Goal: Task Accomplishment & Management: Manage account settings

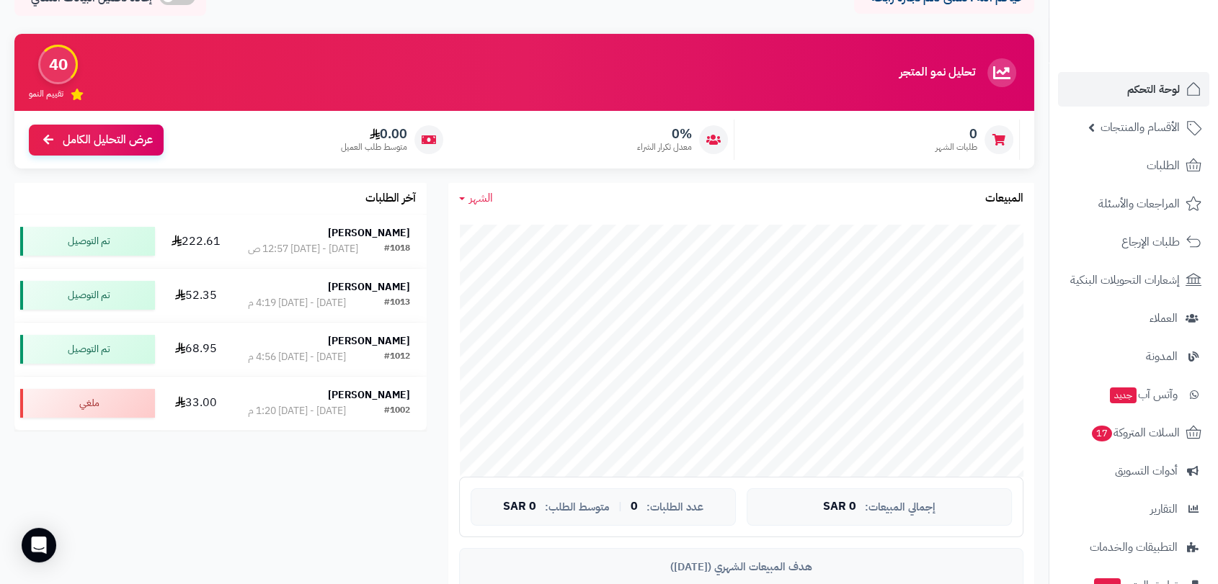
scroll to position [80, 0]
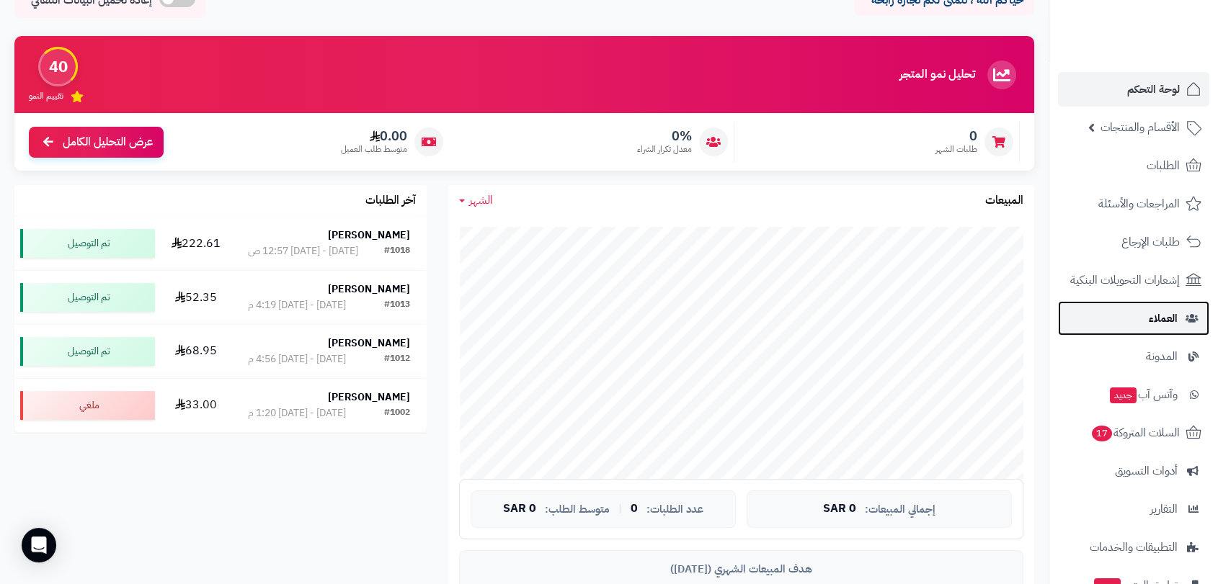
click at [1125, 321] on link "العملاء" at bounding box center [1133, 318] width 151 height 35
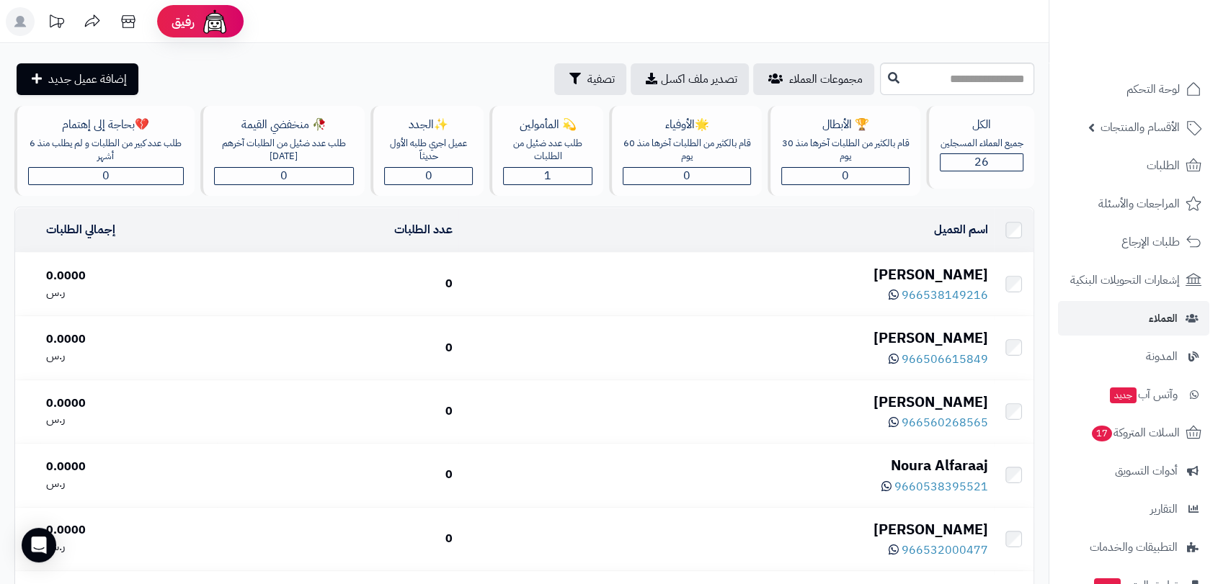
click at [943, 267] on div "عبدالإله محمد" at bounding box center [725, 274] width 523 height 21
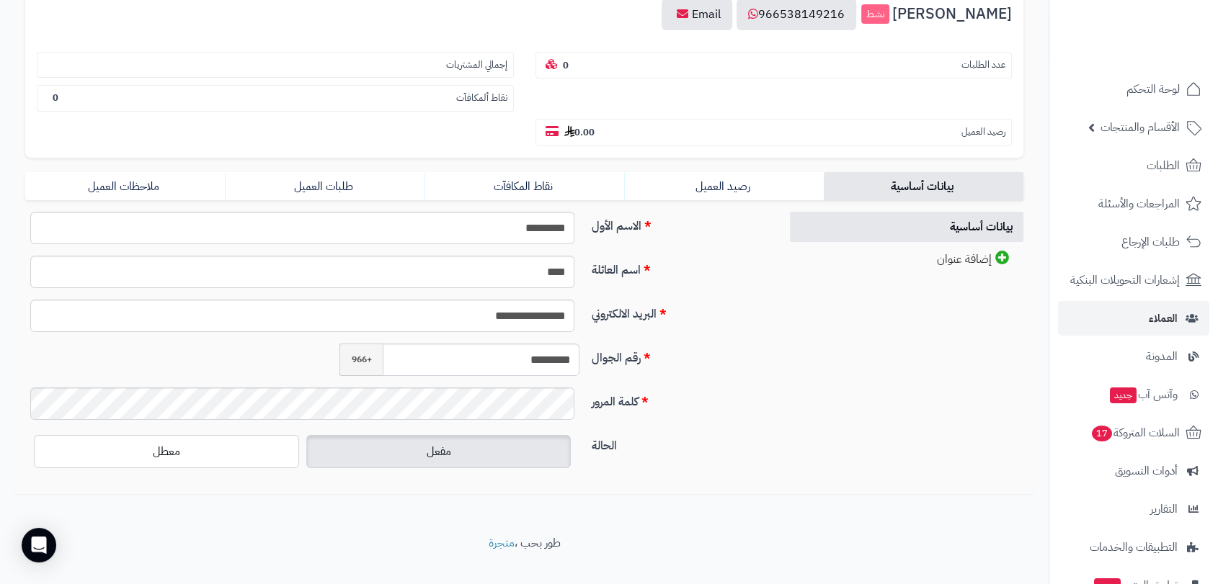
scroll to position [197, 0]
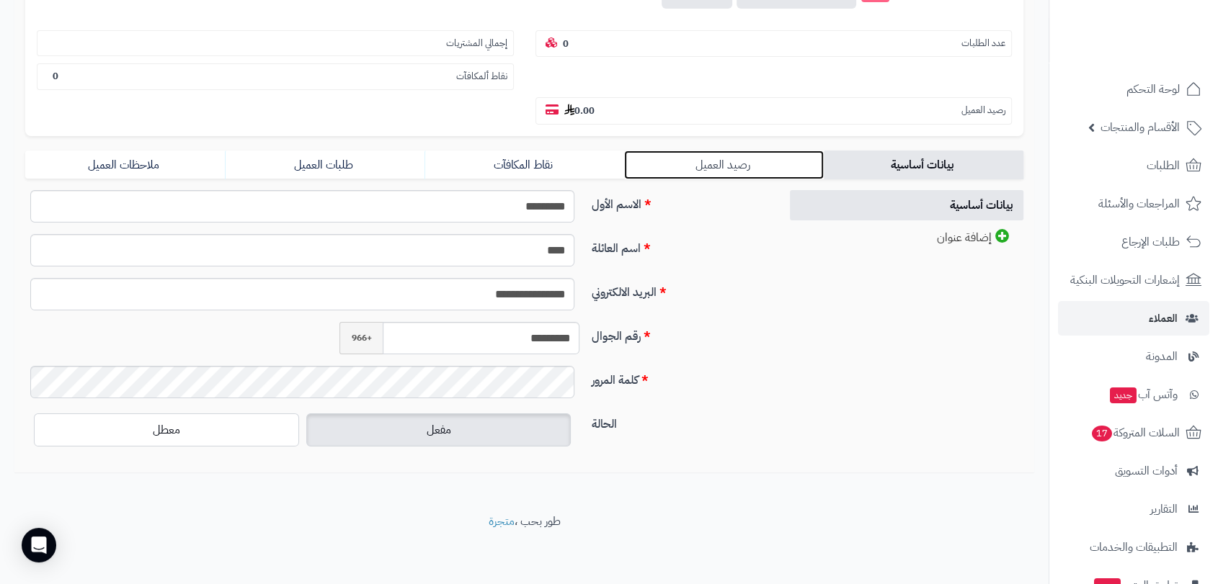
click at [707, 167] on link "رصيد العميل" at bounding box center [724, 165] width 200 height 29
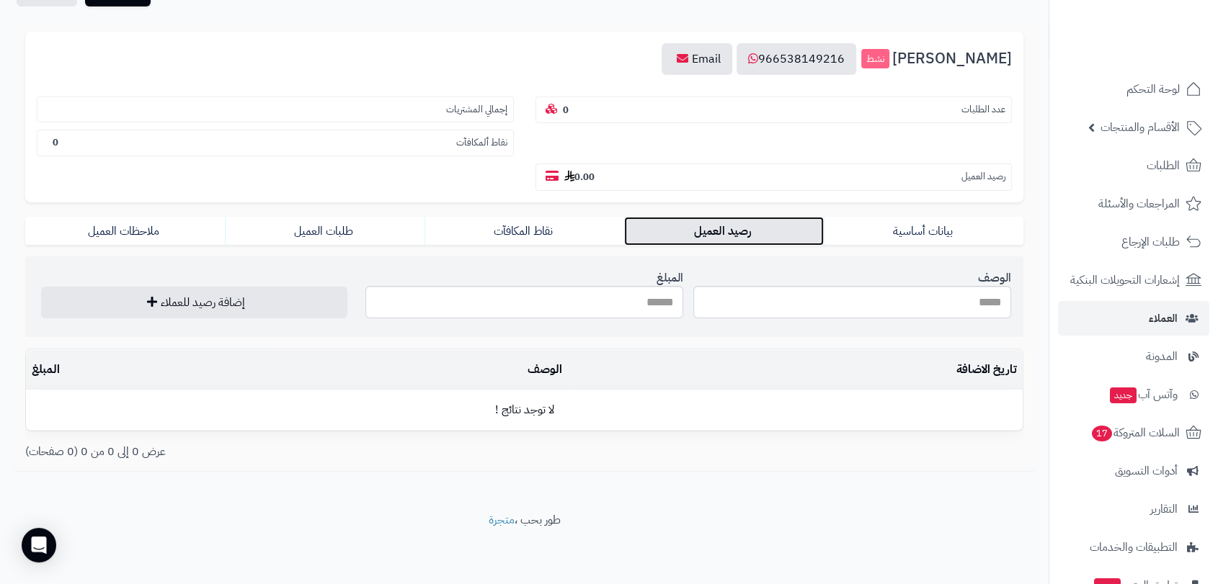
scroll to position [130, 0]
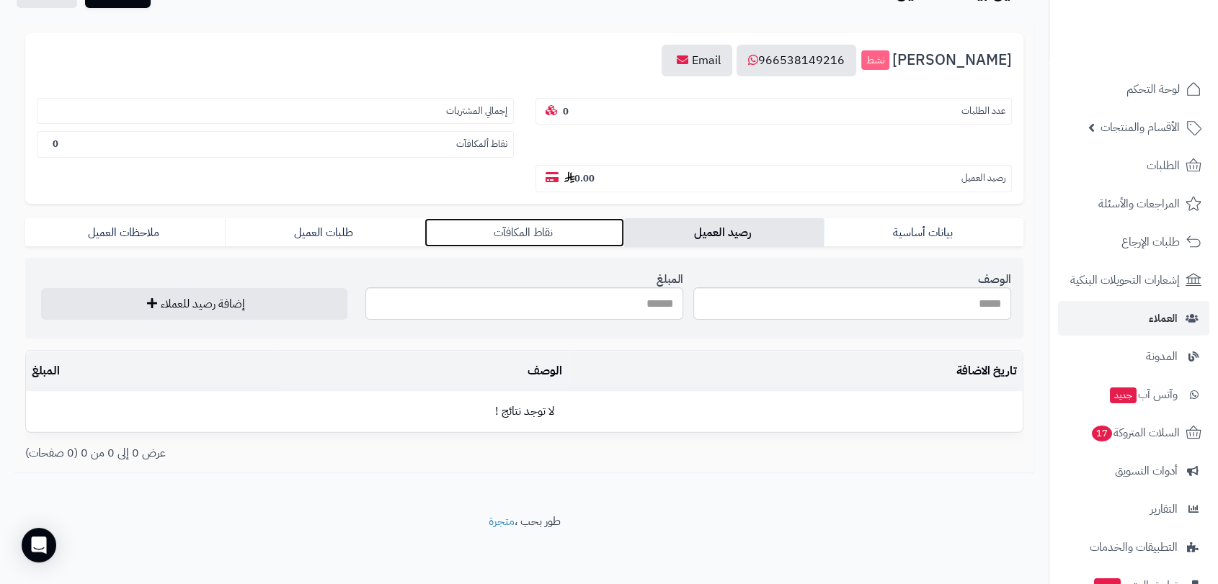
click at [522, 231] on link "نقاط المكافآت" at bounding box center [524, 232] width 200 height 29
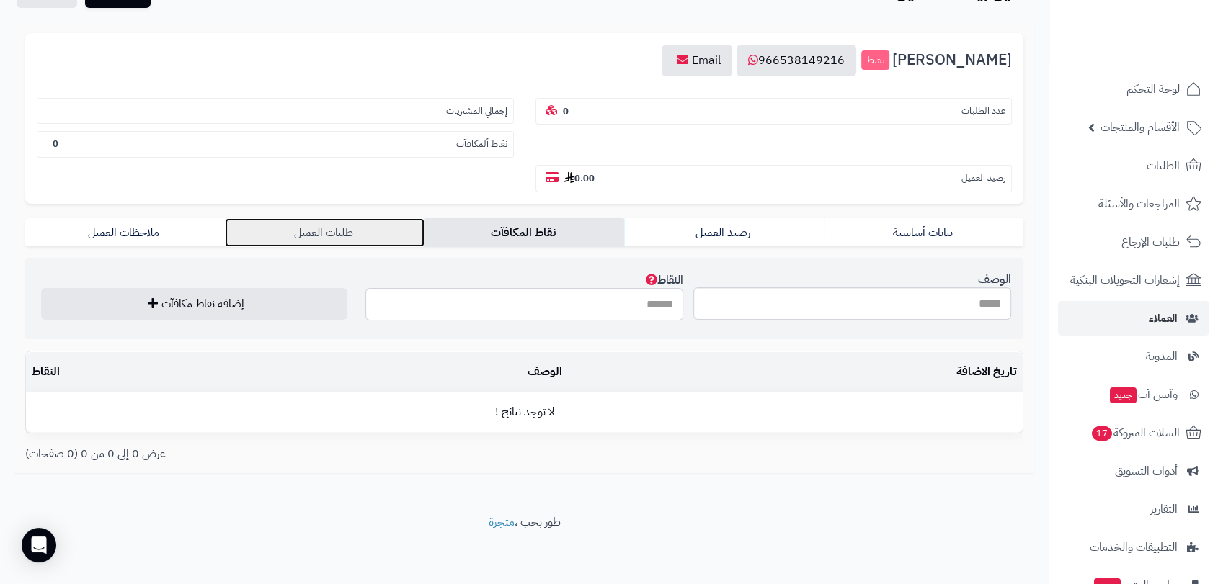
click at [290, 229] on link "طلبات العميل" at bounding box center [325, 232] width 200 height 29
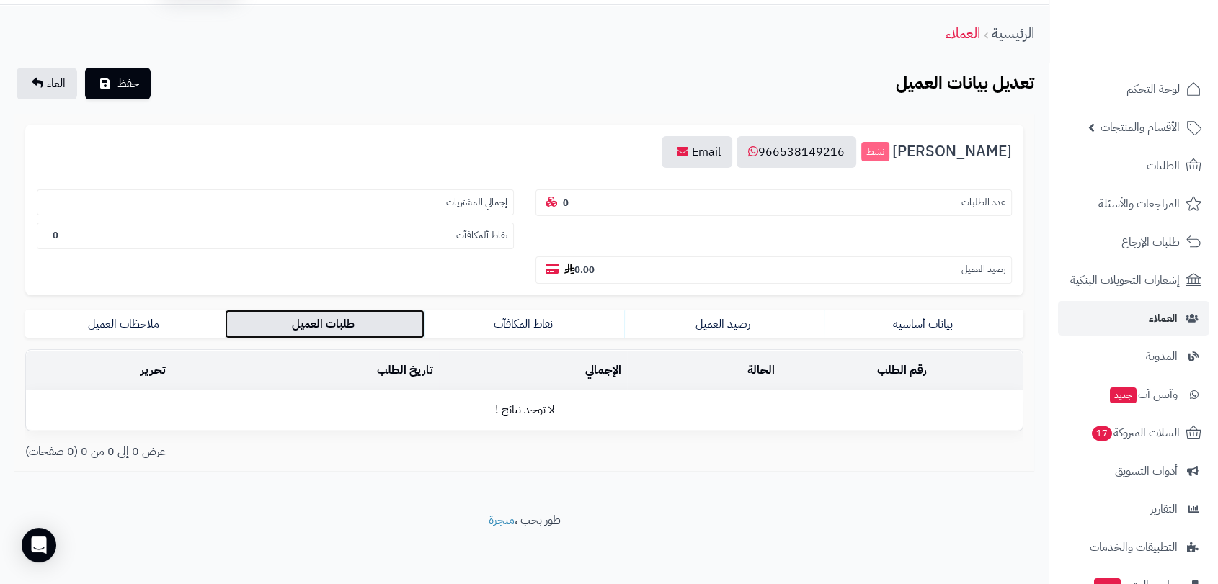
scroll to position [37, 0]
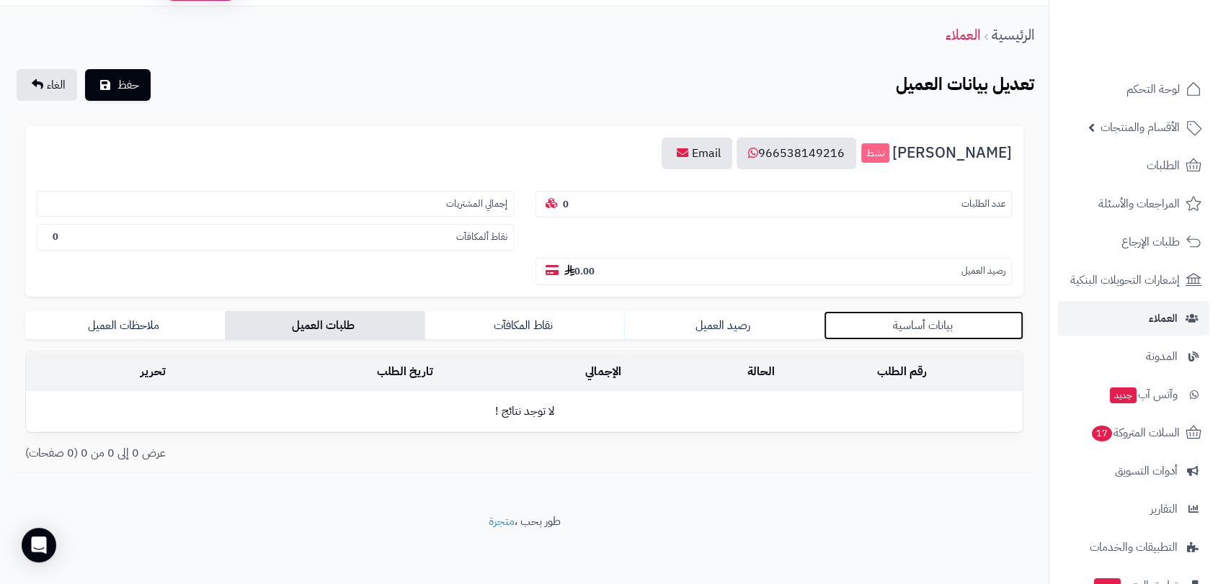
click at [914, 323] on link "بيانات أساسية" at bounding box center [923, 325] width 200 height 29
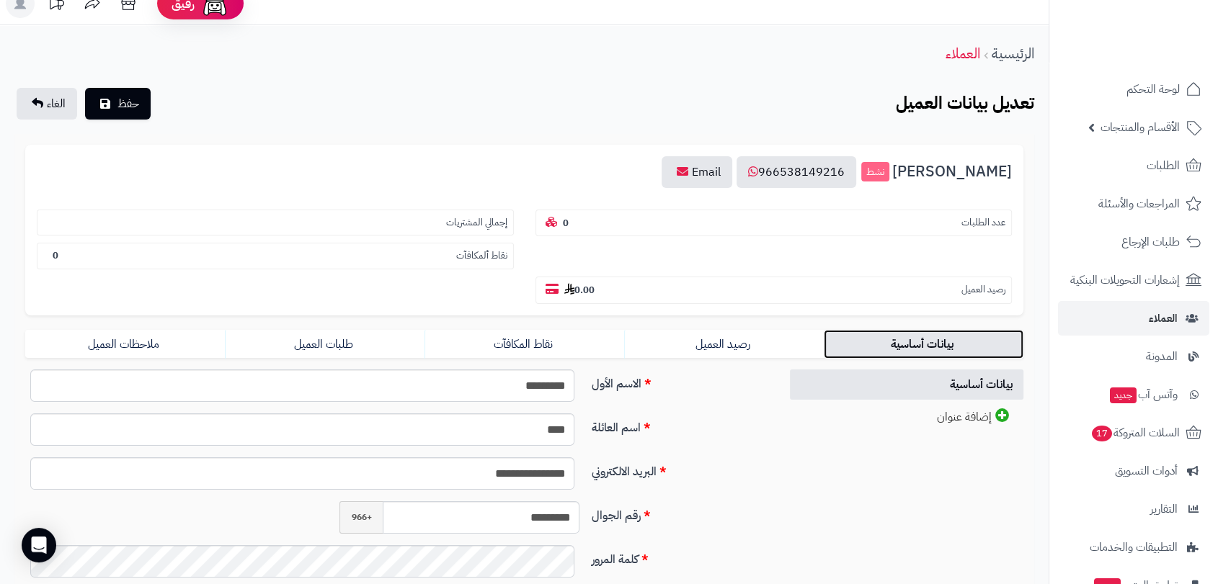
scroll to position [0, 0]
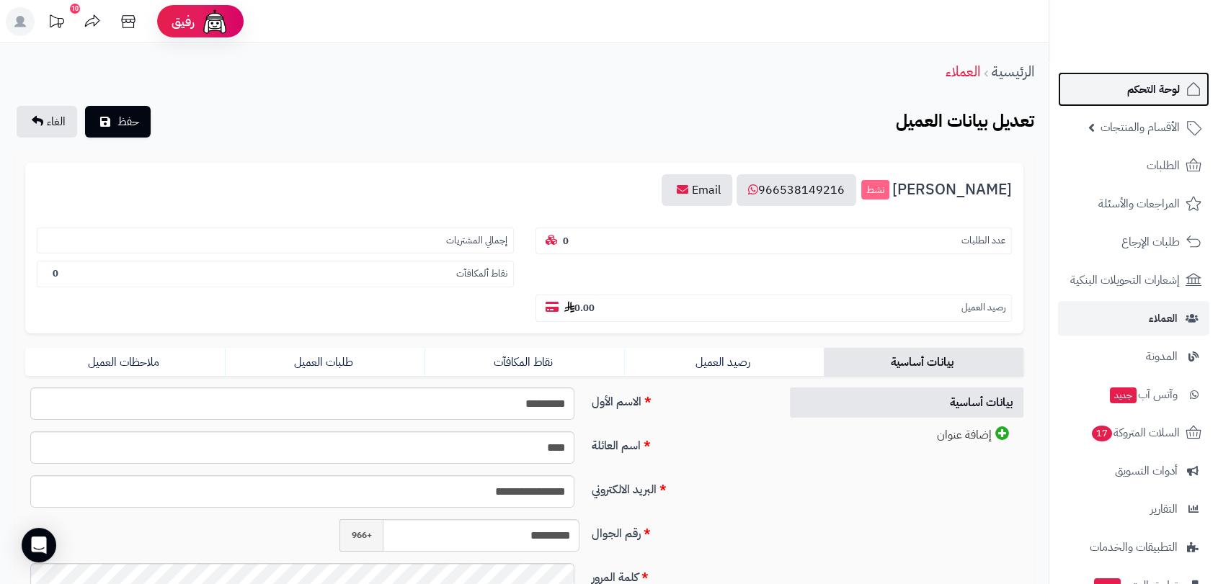
click at [1141, 88] on span "لوحة التحكم" at bounding box center [1153, 89] width 53 height 20
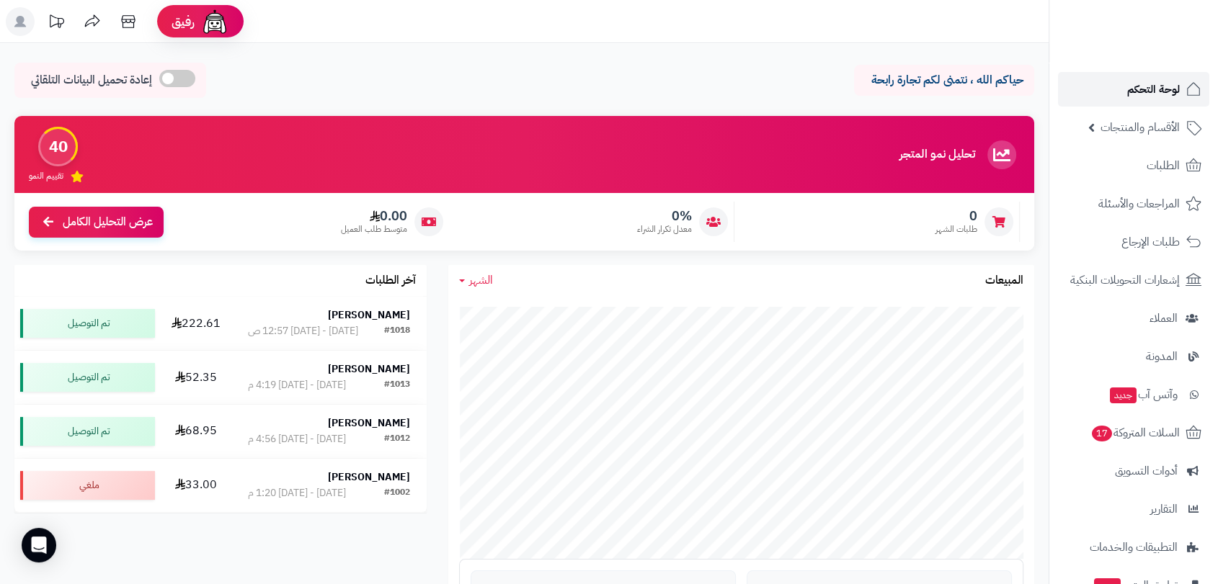
click at [1149, 88] on span "لوحة التحكم" at bounding box center [1153, 89] width 53 height 20
click at [1140, 124] on span "الأقسام والمنتجات" at bounding box center [1139, 127] width 79 height 20
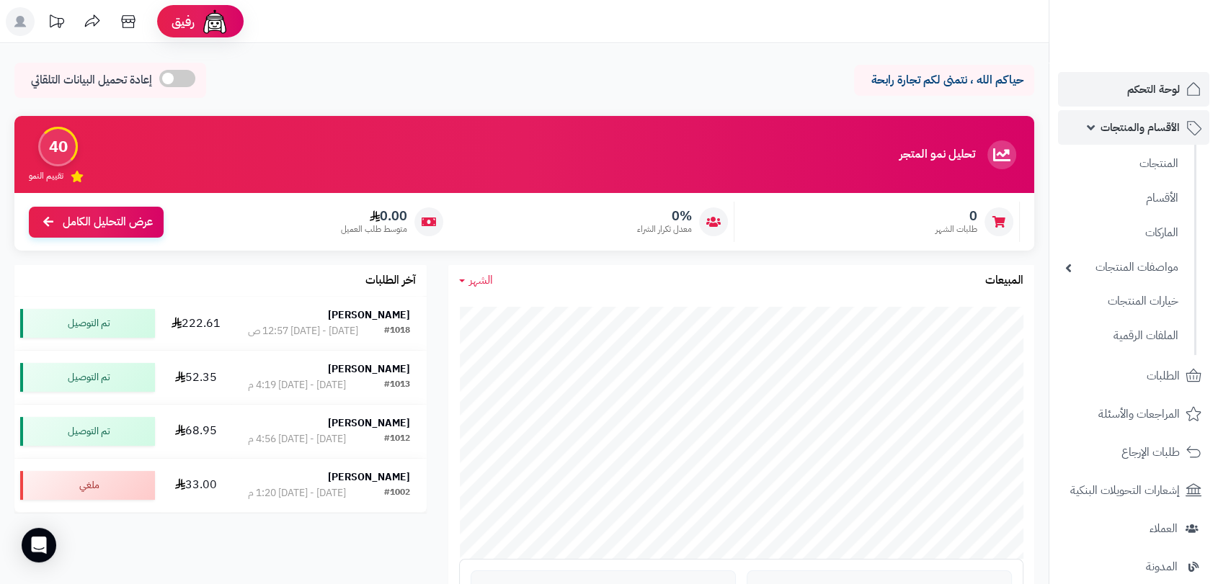
click at [1141, 128] on span "الأقسام والمنتجات" at bounding box center [1139, 127] width 79 height 20
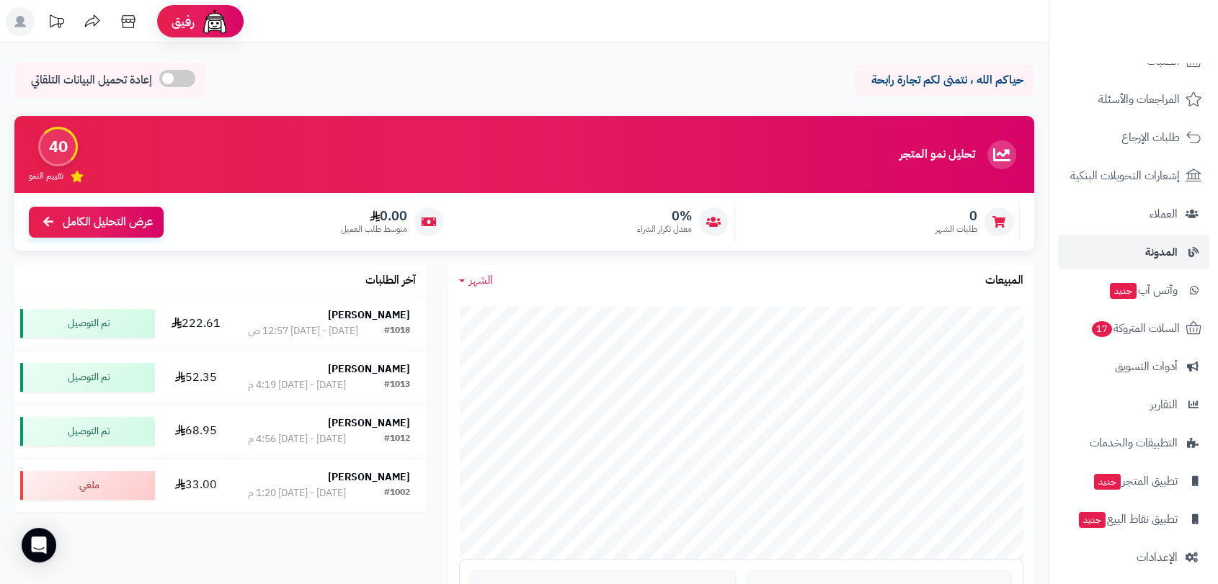
scroll to position [113, 0]
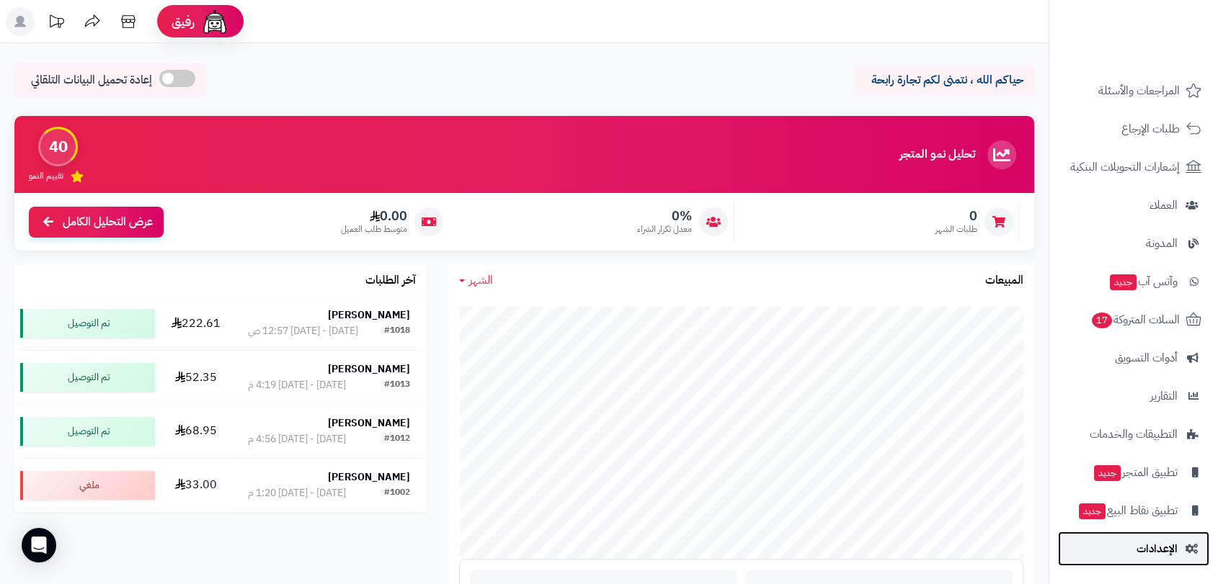
click at [1158, 548] on span "الإعدادات" at bounding box center [1156, 549] width 41 height 20
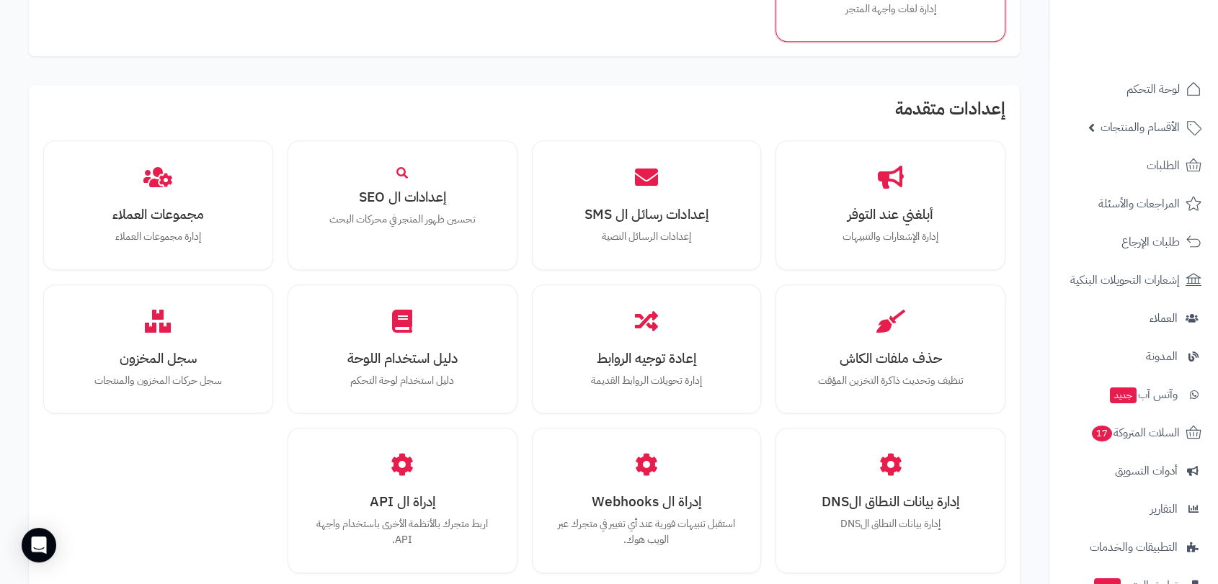
scroll to position [1120, 0]
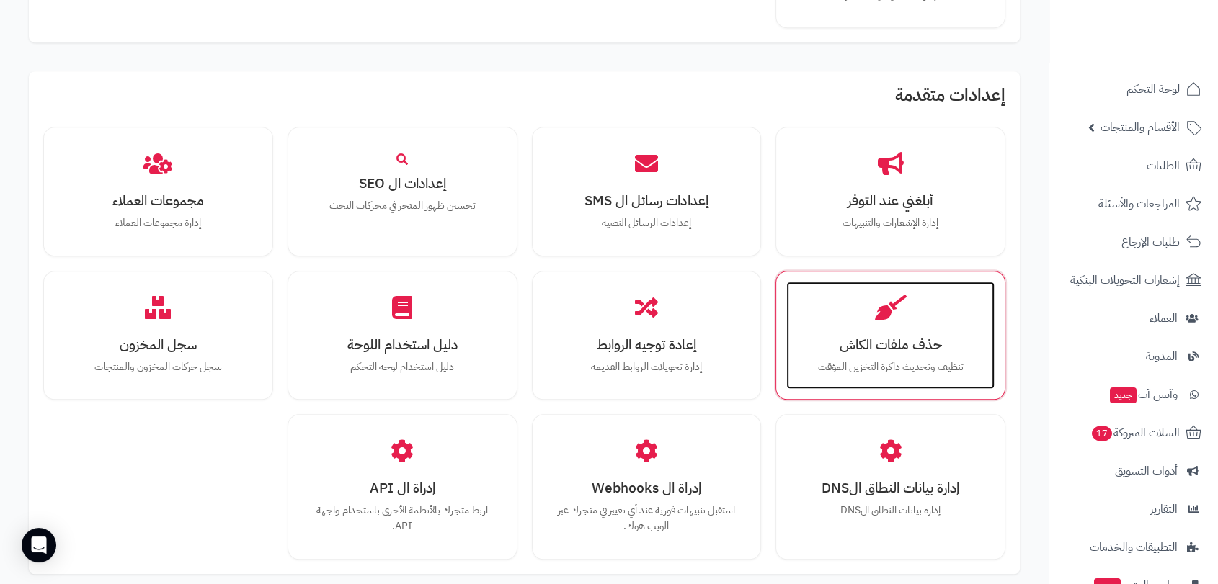
click at [898, 337] on h3 "حذف ملفات الكاش" at bounding box center [889, 344] width 179 height 15
